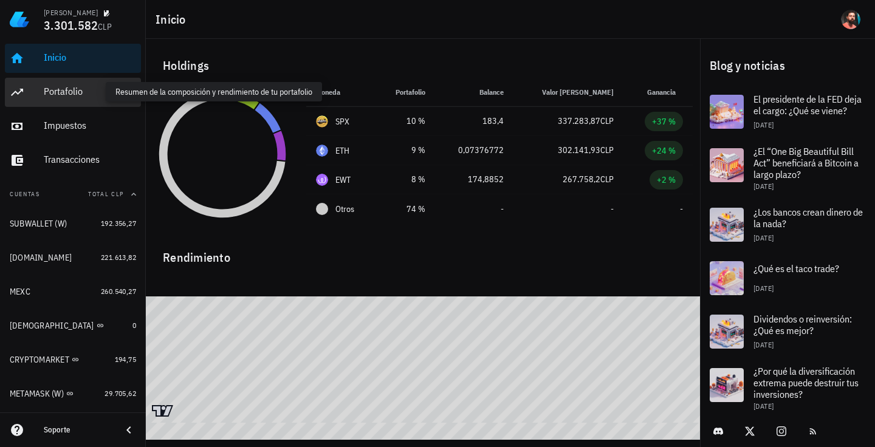
click at [61, 87] on div "Portafolio" at bounding box center [90, 92] width 92 height 12
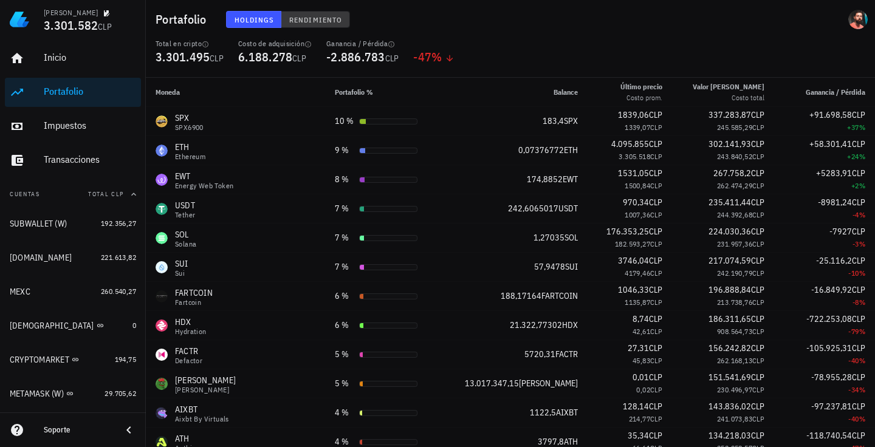
click at [335, 26] on button "Rendimiento" at bounding box center [315, 19] width 69 height 17
